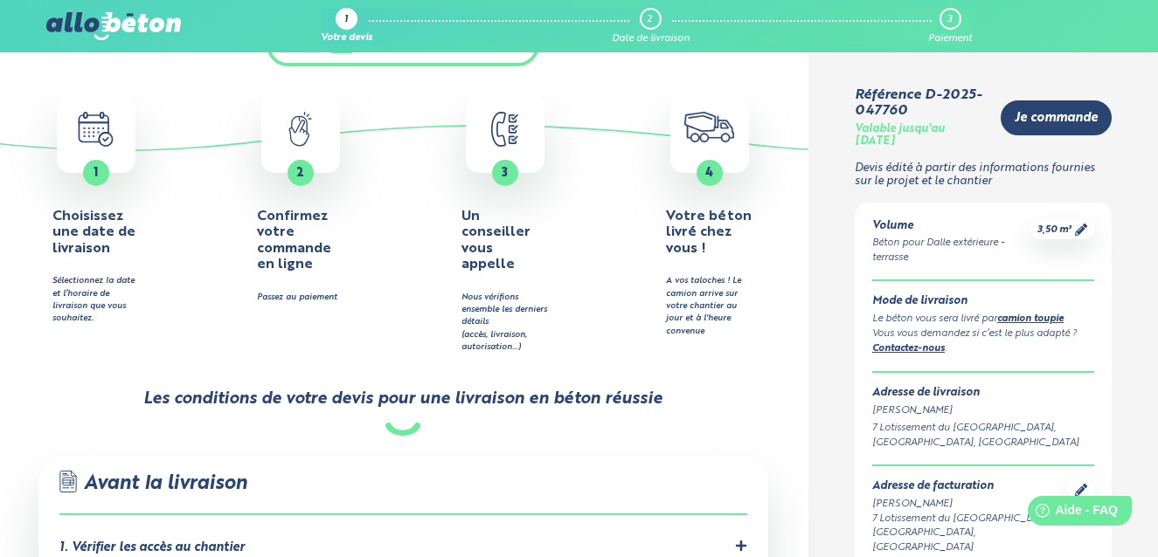
scroll to position [662, 0]
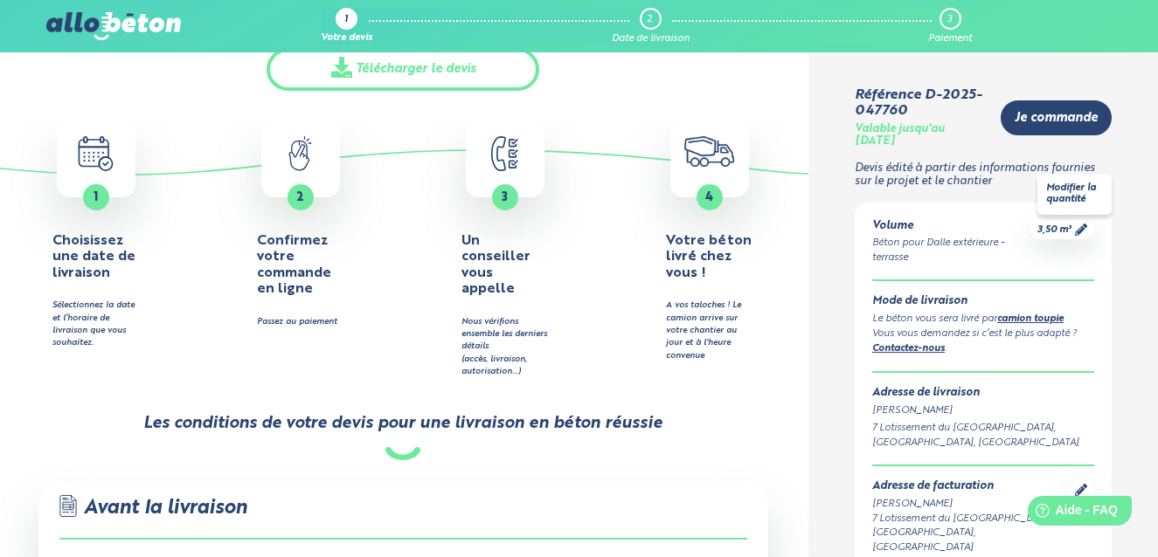
click at [1080, 229] on icon at bounding box center [1081, 230] width 12 height 12
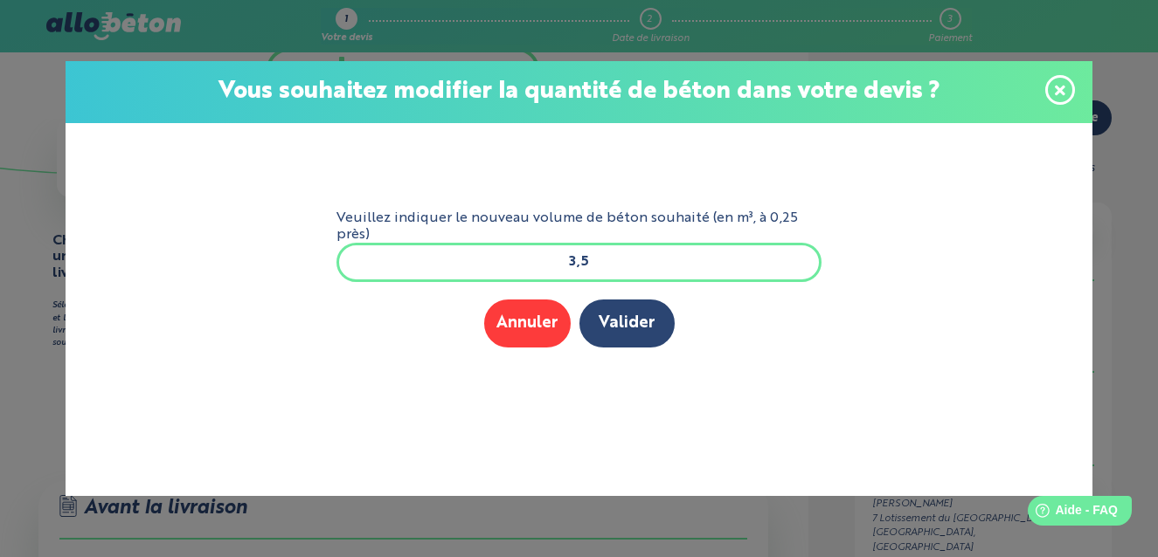
drag, startPoint x: 590, startPoint y: 261, endPoint x: 655, endPoint y: 270, distance: 66.1
click at [604, 261] on input "3,5" at bounding box center [579, 262] width 486 height 38
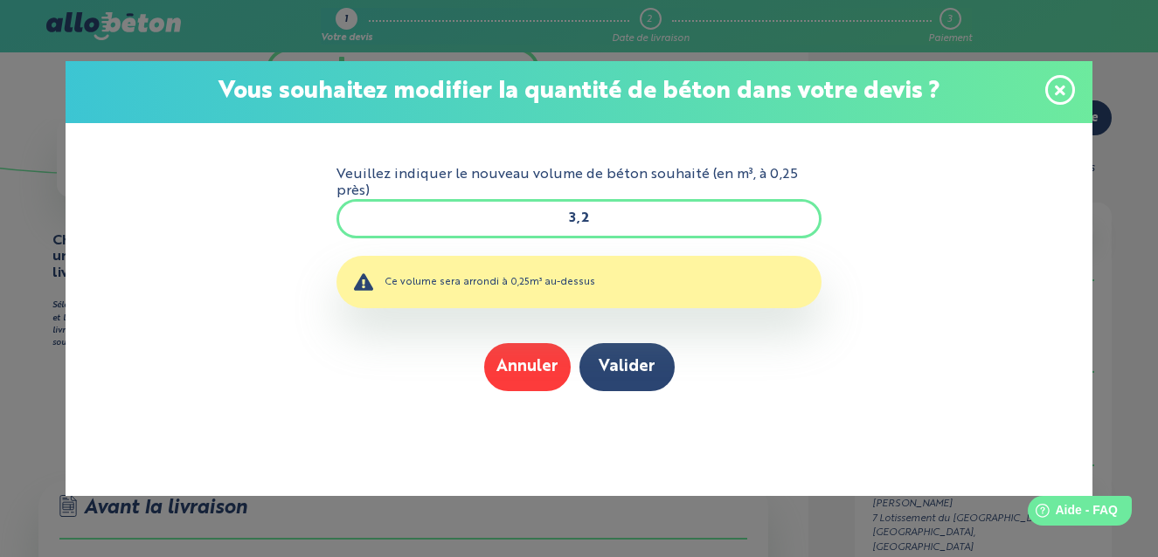
type input "3,2"
click at [871, 322] on div "Veuillez indiquer le nouveau volume de béton souhaité (en m³, à 0,25 près) 3,2 …" at bounding box center [579, 309] width 1027 height 373
click at [612, 366] on button "Valider" at bounding box center [626, 367] width 95 height 48
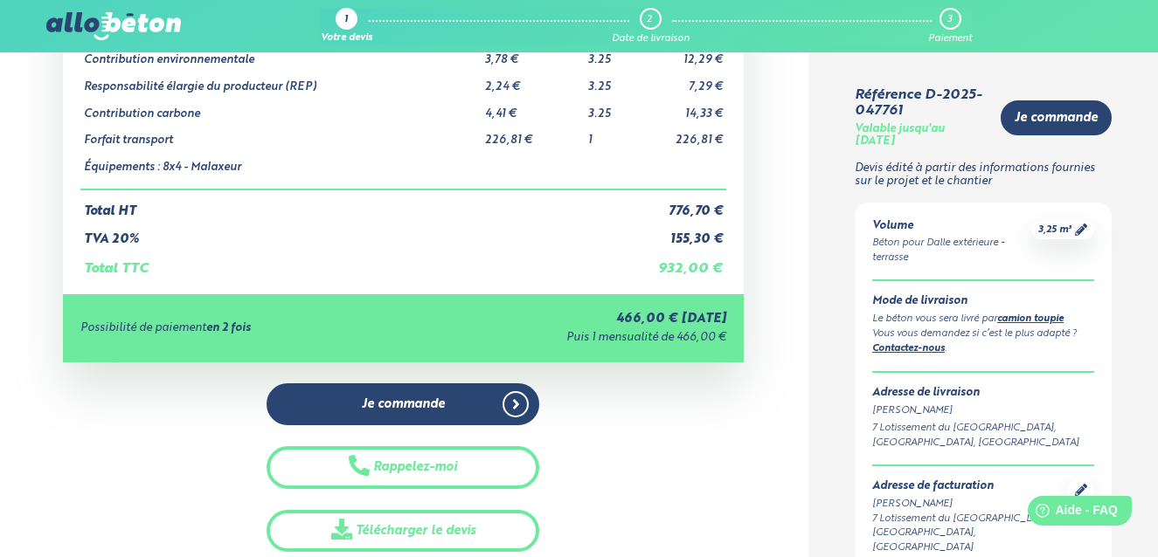
scroll to position [349, 0]
